Goal: Find specific page/section: Find specific page/section

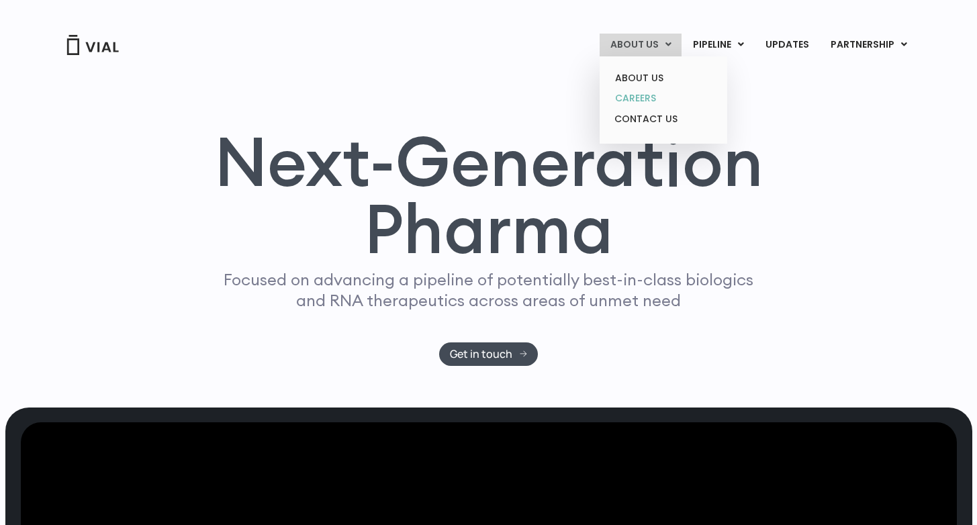
click at [636, 95] on link "CAREERS" at bounding box center [662, 98] width 117 height 21
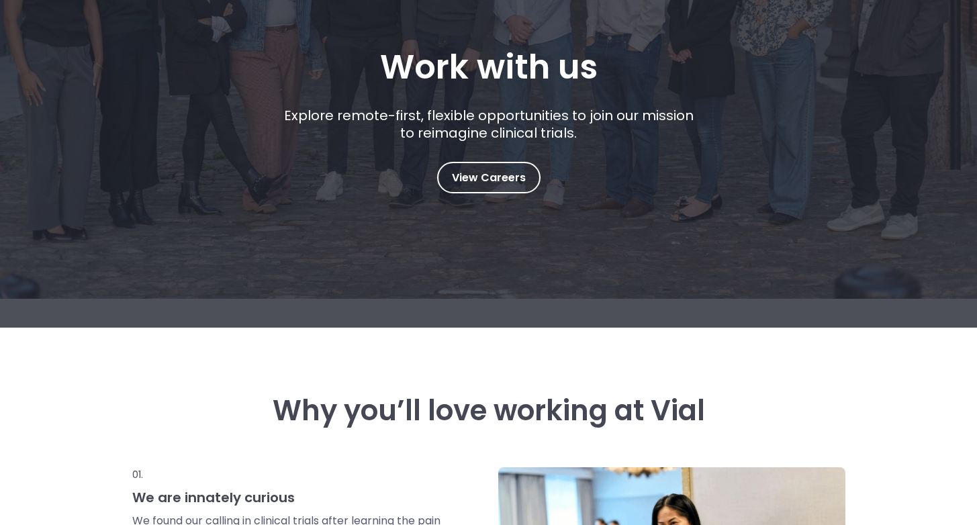
scroll to position [166, 0]
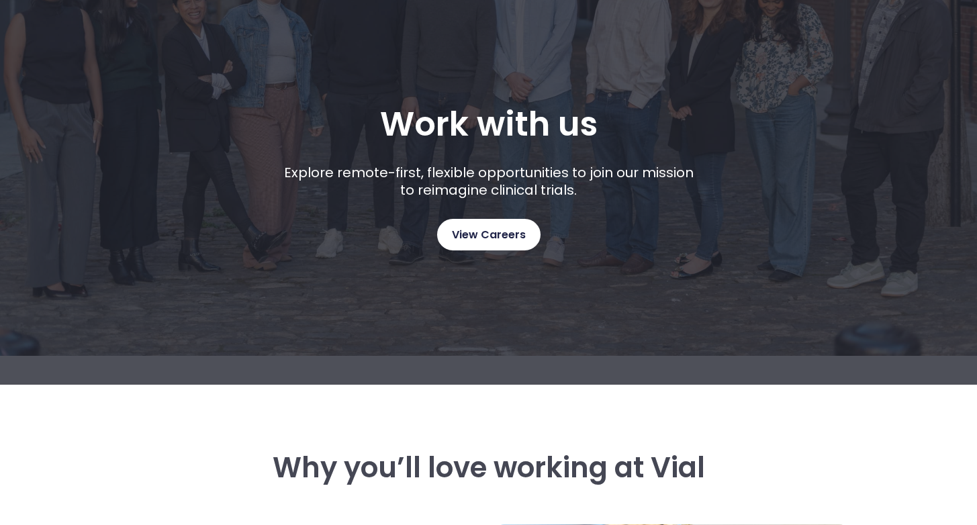
click at [481, 246] on link "View Careers" at bounding box center [488, 235] width 103 height 32
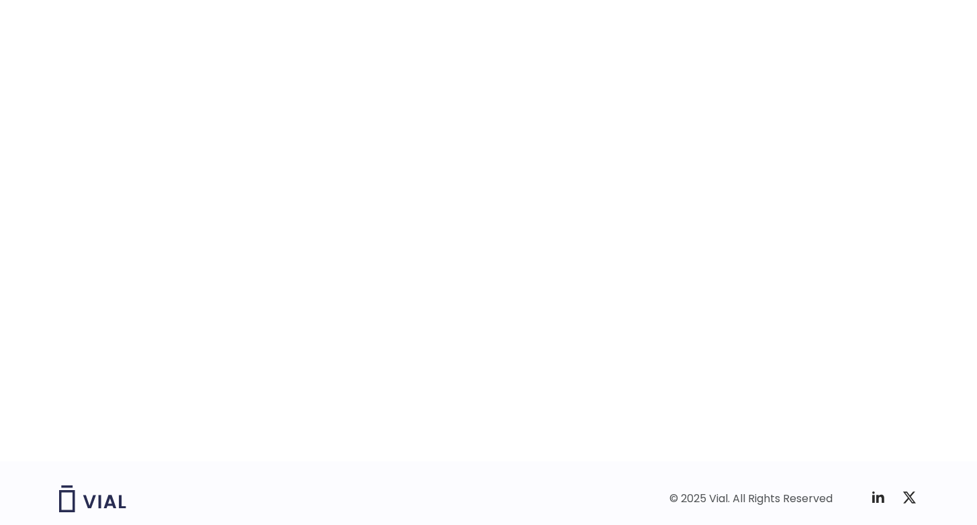
scroll to position [2048, 0]
